Goal: Task Accomplishment & Management: Manage account settings

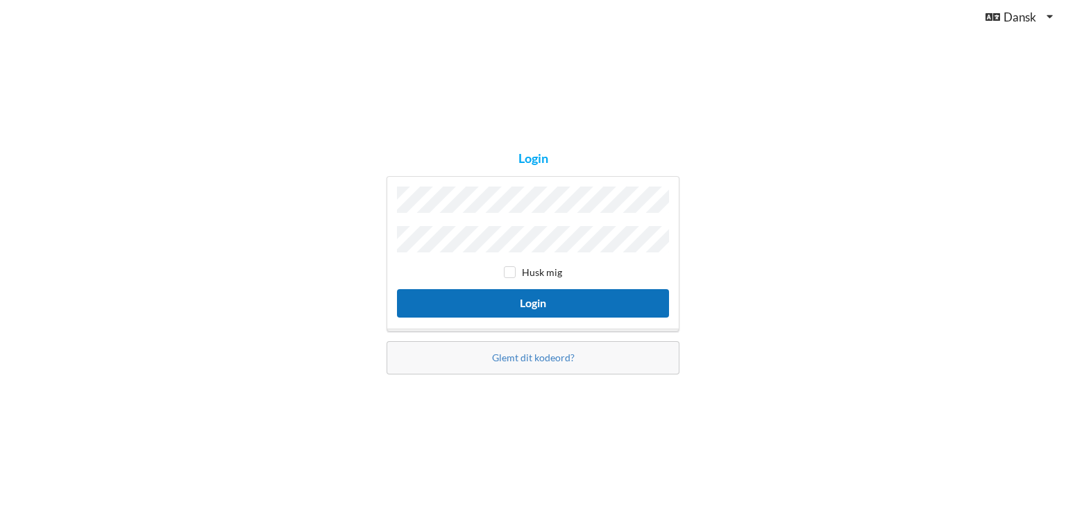
click at [523, 301] on button "Login" at bounding box center [533, 303] width 272 height 28
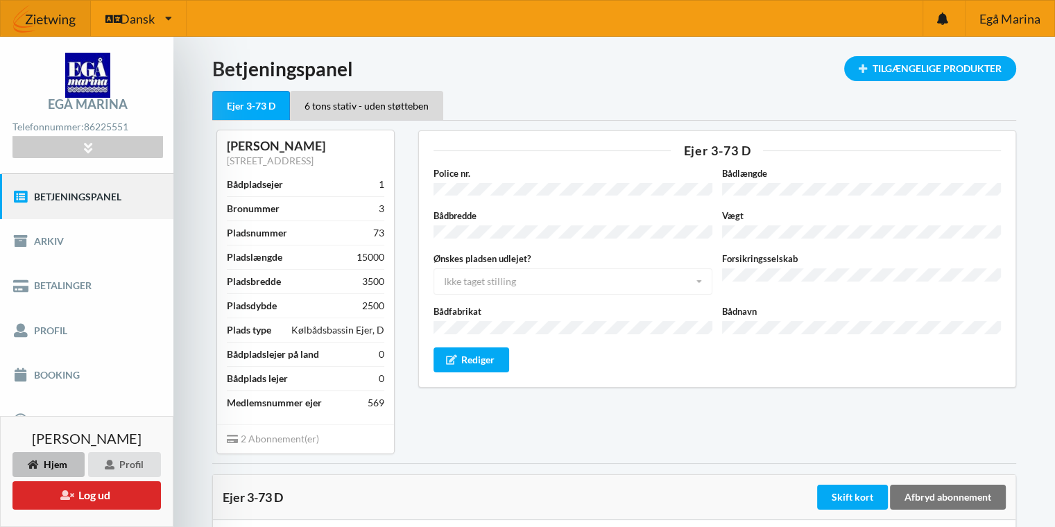
click at [102, 192] on link "Betjeningspanel" at bounding box center [86, 196] width 173 height 44
click at [844, 488] on div "Skift kort" at bounding box center [852, 497] width 71 height 25
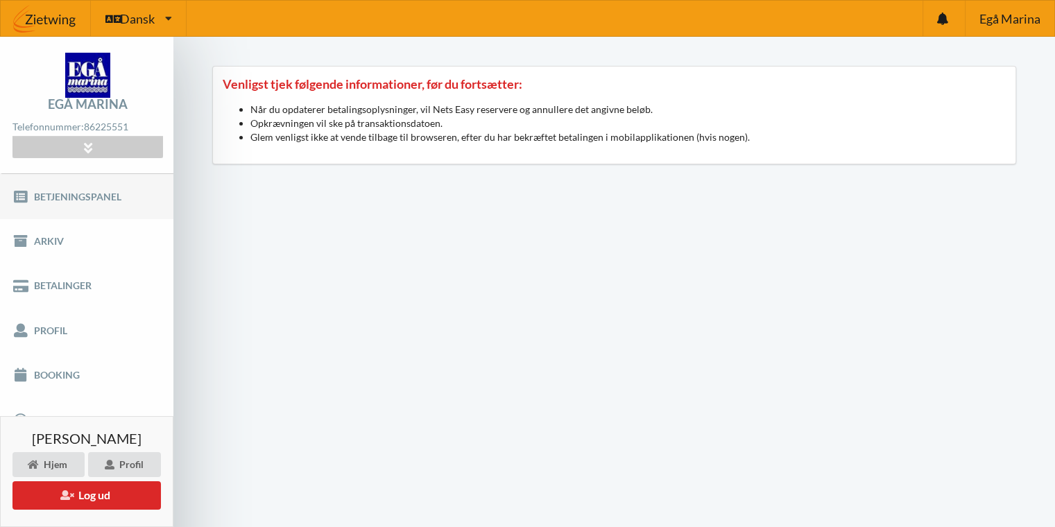
click at [80, 191] on link "Betjeningspanel" at bounding box center [86, 196] width 173 height 44
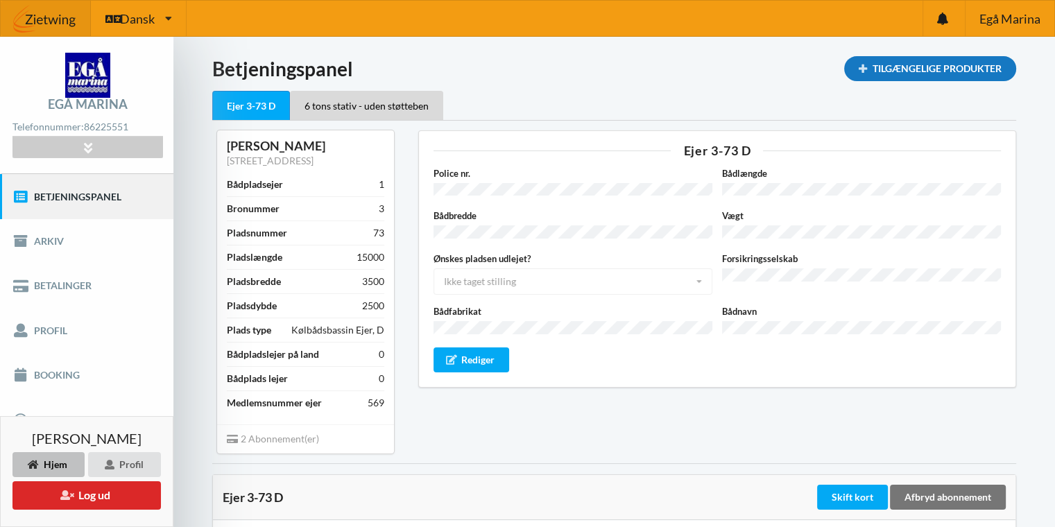
click at [973, 67] on div "Tilgængelige Produkter" at bounding box center [930, 68] width 172 height 25
